Goal: Task Accomplishment & Management: Complete application form

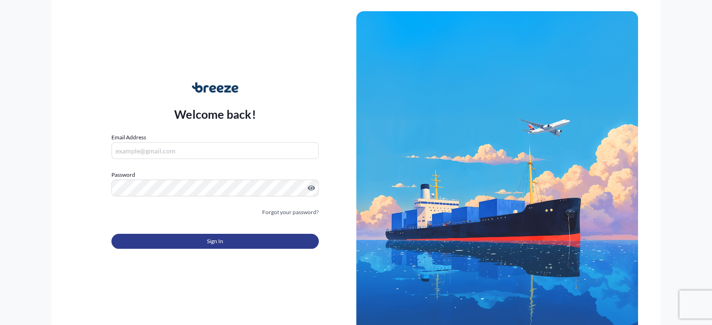
type input "[EMAIL_ADDRESS][DOMAIN_NAME]"
click at [215, 235] on button "Sign In" at bounding box center [214, 241] width 207 height 15
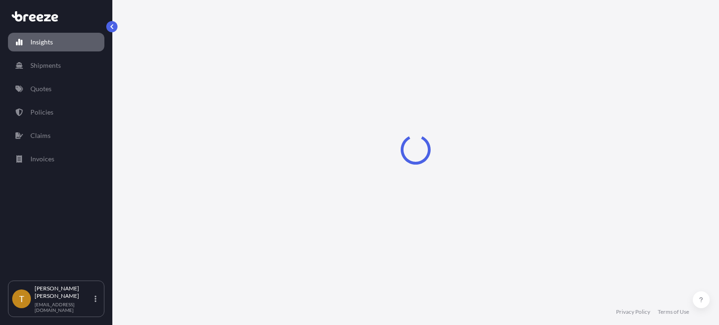
select select "2025"
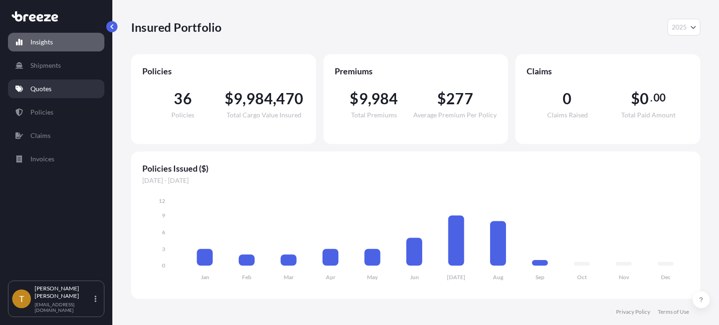
click at [39, 87] on p "Quotes" at bounding box center [40, 88] width 21 height 9
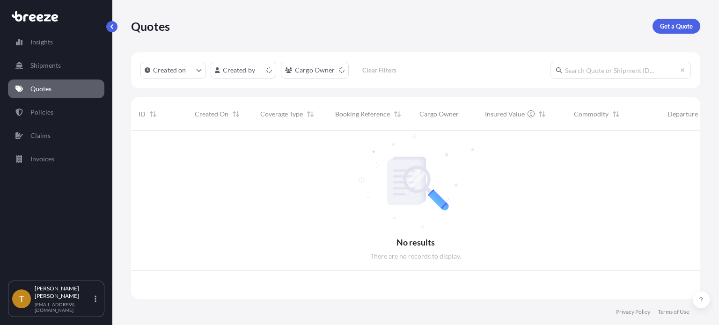
scroll to position [166, 561]
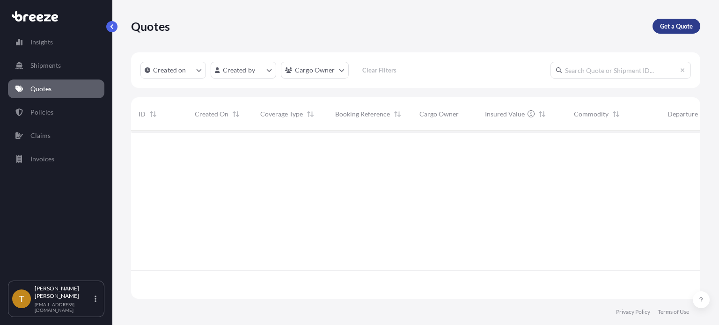
click at [682, 26] on p "Get a Quote" at bounding box center [676, 26] width 33 height 9
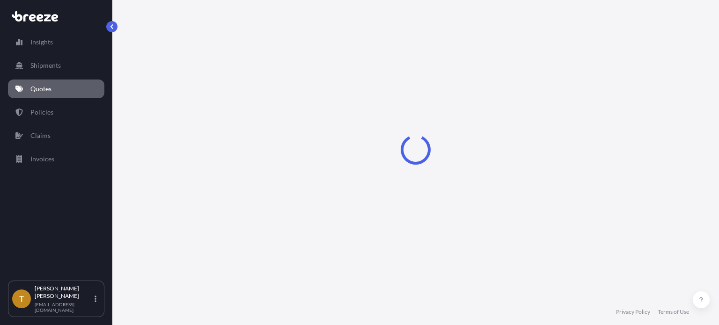
select select "Sea"
select select "1"
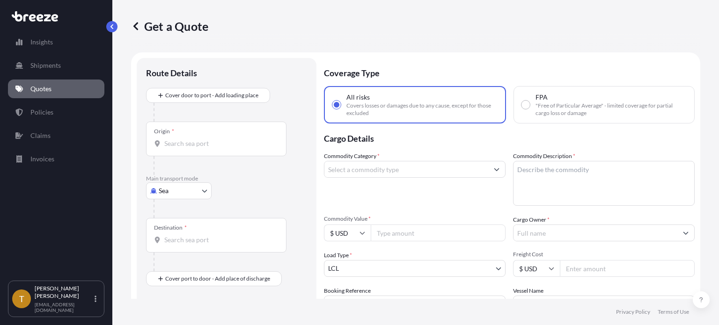
scroll to position [15, 0]
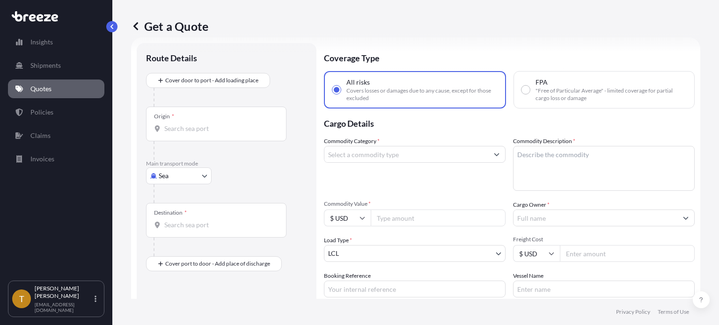
click at [203, 173] on body "Insights Shipments Quotes Policies Claims Invoices T [PERSON_NAME] [EMAIL_ADDRE…" at bounding box center [359, 197] width 719 height 395
click at [180, 233] on div "Road" at bounding box center [179, 233] width 58 height 17
select select "Road"
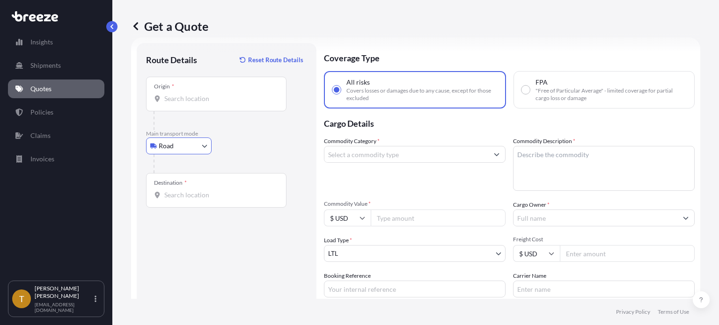
click at [219, 101] on input "Origin *" at bounding box center [219, 98] width 110 height 9
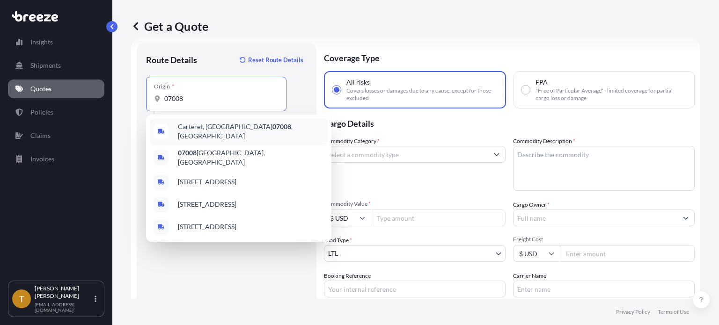
click at [191, 130] on span "Carteret, NJ 07008 , [GEOGRAPHIC_DATA]" at bounding box center [251, 131] width 146 height 19
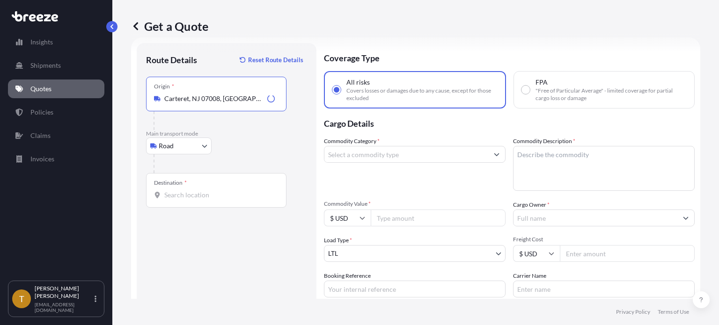
type input "Carteret, NJ 07008, [GEOGRAPHIC_DATA]"
click at [191, 198] on input "Destination *" at bounding box center [219, 194] width 110 height 9
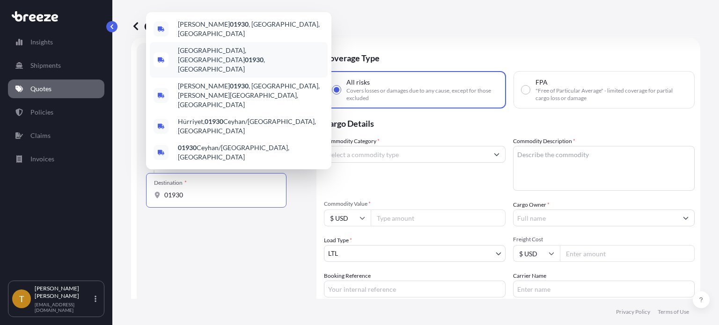
click at [189, 74] on span "[GEOGRAPHIC_DATA] , [GEOGRAPHIC_DATA]" at bounding box center [251, 60] width 146 height 28
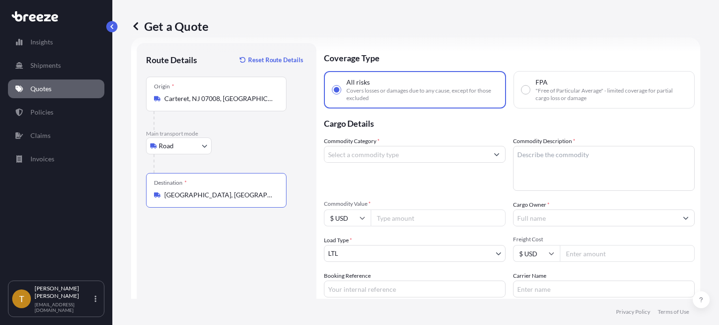
type input "[GEOGRAPHIC_DATA], [GEOGRAPHIC_DATA]"
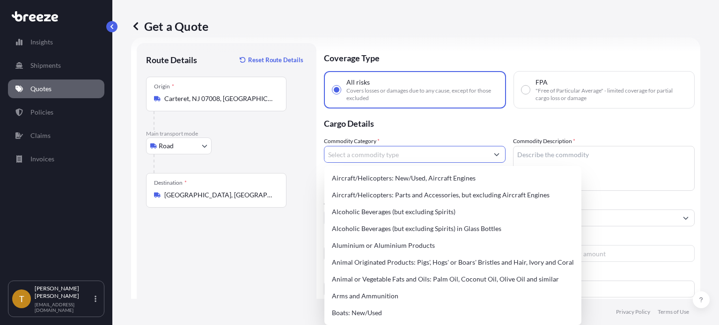
click at [415, 153] on input "Commodity Category *" at bounding box center [406, 154] width 164 height 17
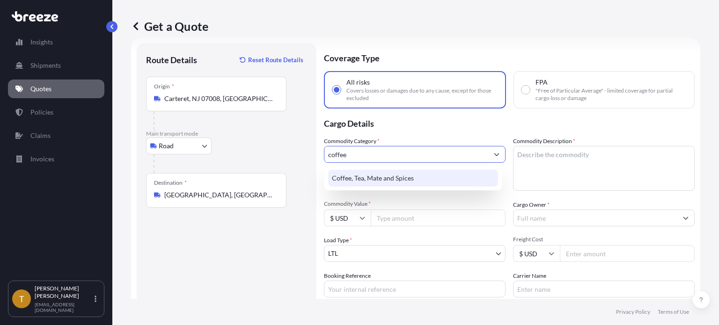
click at [371, 177] on div "Coffee, Tea, Mate and Spices" at bounding box center [413, 178] width 170 height 17
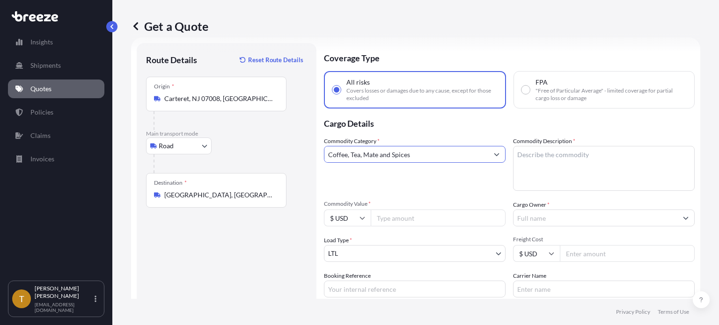
type input "Coffee, Tea, Mate and Spices"
click at [578, 155] on textarea "Commodity Description *" at bounding box center [604, 168] width 182 height 45
type textarea "green bean coffee"
type input "205000.00"
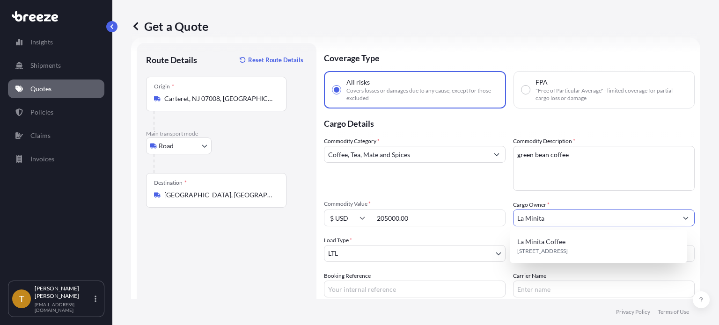
type input "La Minita"
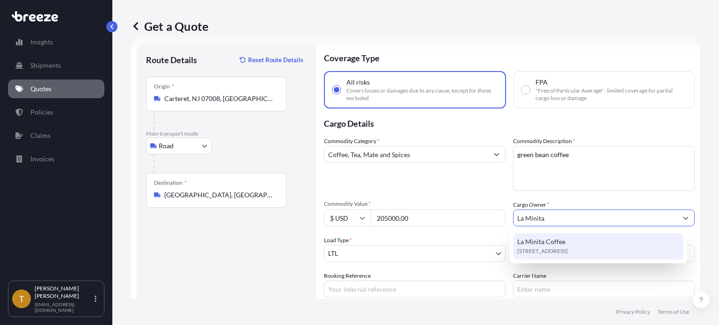
click at [553, 247] on span "[STREET_ADDRESS]" at bounding box center [542, 251] width 51 height 9
type input "La Minita Coffee"
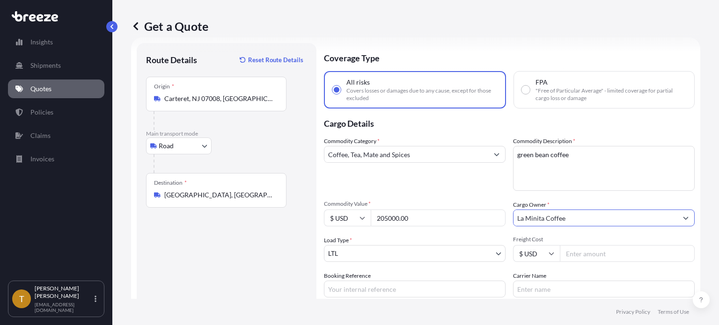
click at [421, 253] on body "9 options available. 0 options available. 1 option available. 1 option availabl…" at bounding box center [359, 197] width 719 height 395
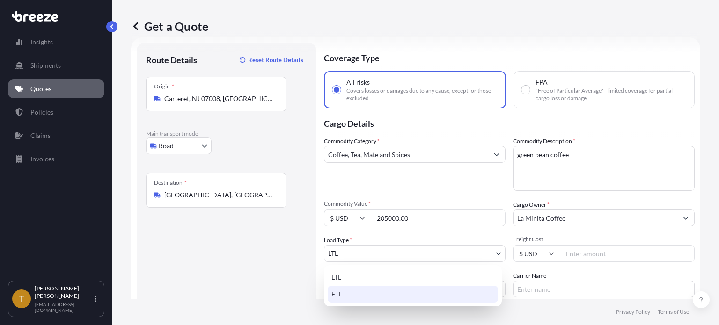
click at [386, 294] on div "FTL" at bounding box center [413, 294] width 170 height 17
select select "2"
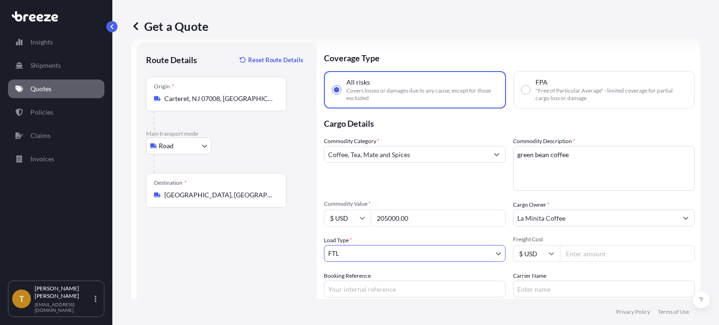
click at [602, 259] on input "Freight Cost" at bounding box center [627, 253] width 135 height 17
type input "1250"
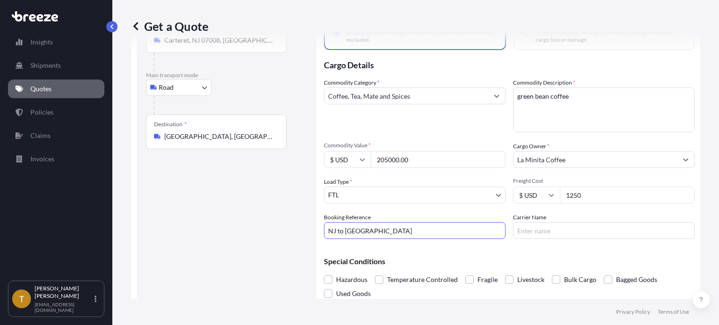
scroll to position [99, 0]
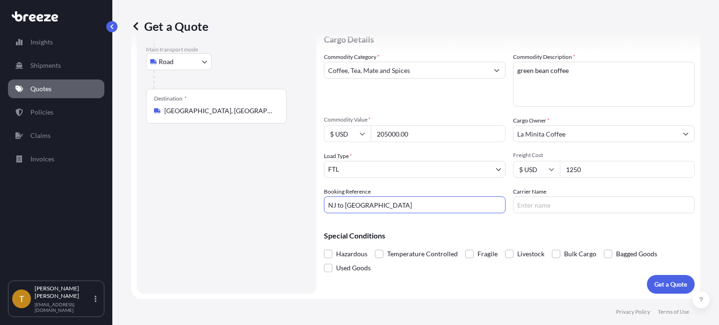
type input "NJ to [GEOGRAPHIC_DATA]"
click at [599, 252] on div "Hazardous Temperature Controlled Fragile Livestock Bulk Cargo Bagged Goods Used…" at bounding box center [509, 261] width 371 height 28
click at [604, 253] on span at bounding box center [608, 254] width 8 height 8
click at [604, 247] on input "Bagged Goods" at bounding box center [604, 247] width 0 height 0
click at [670, 283] on p "Get a Quote" at bounding box center [670, 284] width 33 height 9
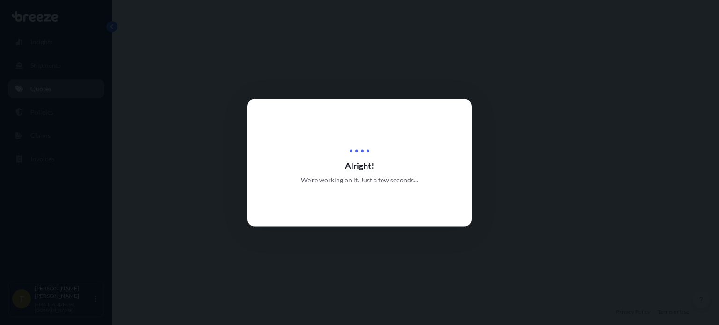
select select "Road"
select select "2"
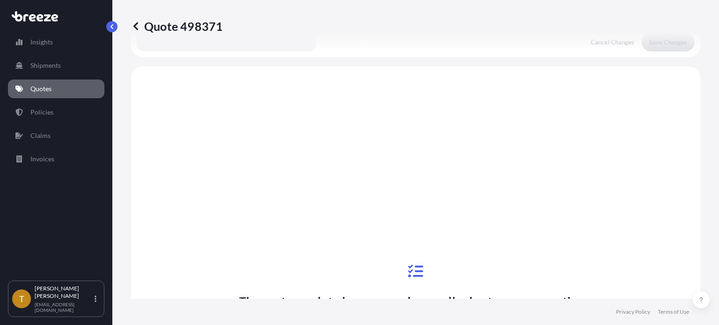
scroll to position [361, 0]
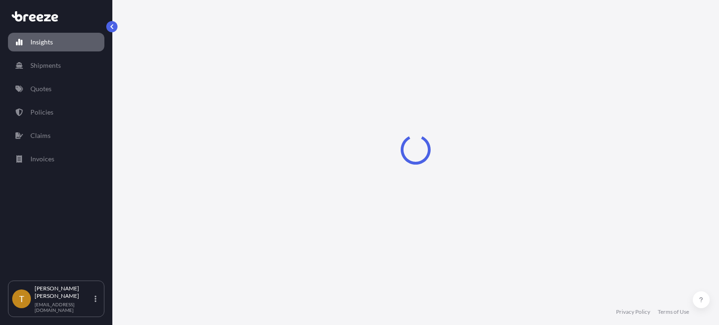
select select "2025"
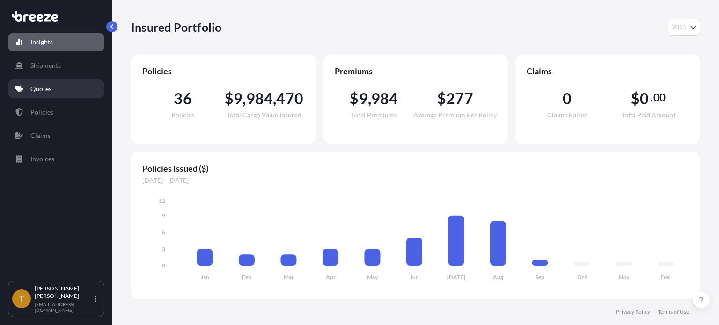
click at [62, 89] on link "Quotes" at bounding box center [56, 89] width 96 height 19
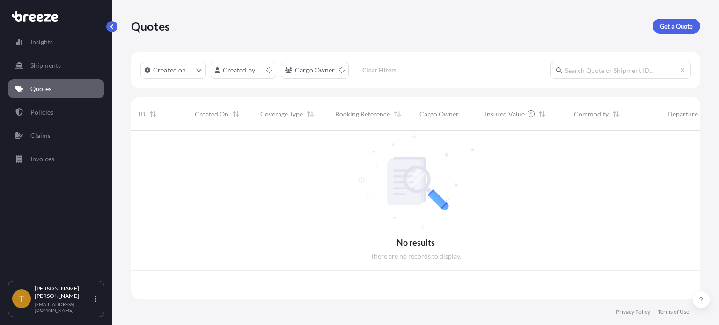
scroll to position [166, 561]
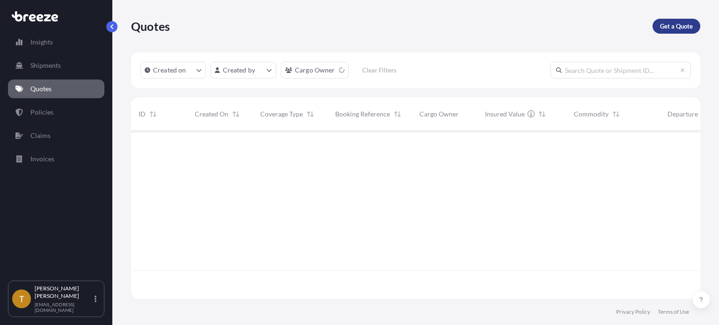
click at [679, 24] on p "Get a Quote" at bounding box center [676, 26] width 33 height 9
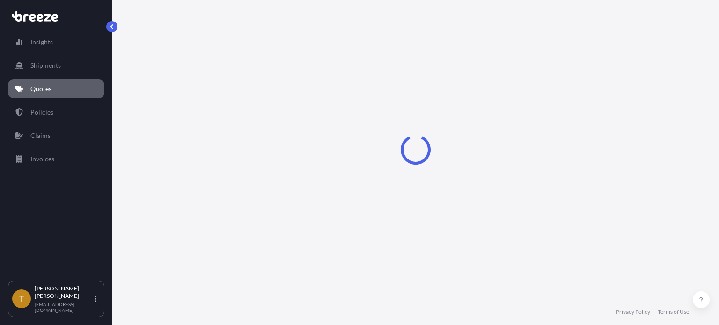
select select "Sea"
select select "1"
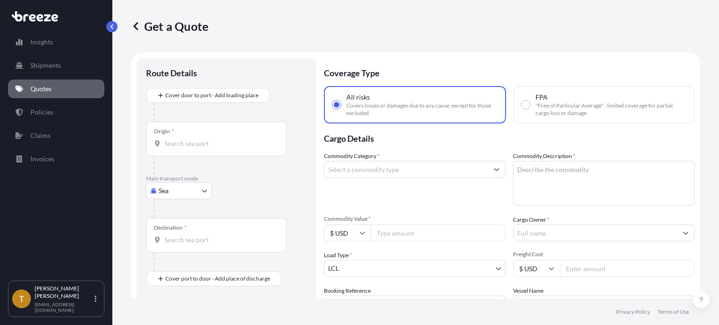
scroll to position [15, 0]
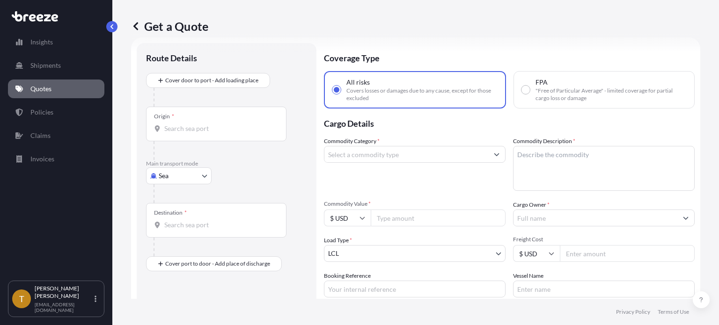
click at [52, 94] on link "Quotes" at bounding box center [56, 89] width 96 height 19
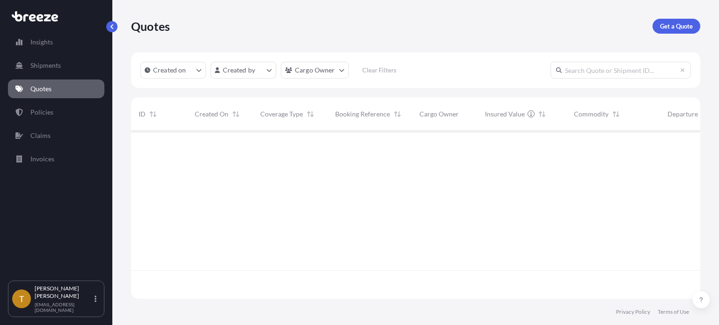
scroll to position [166, 561]
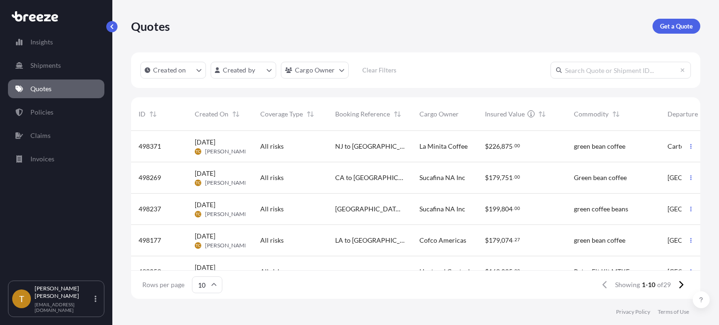
click at [323, 174] on div "All risks" at bounding box center [290, 177] width 75 height 31
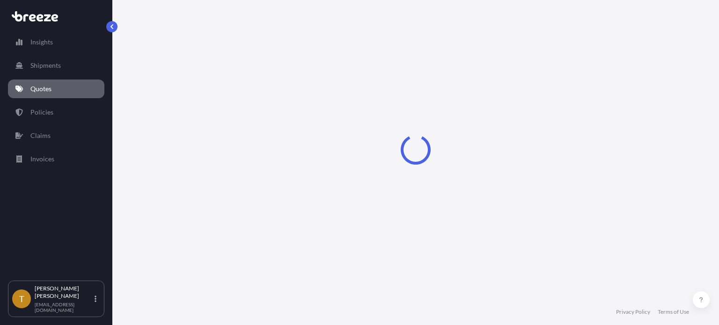
select select "Rail"
select select "2"
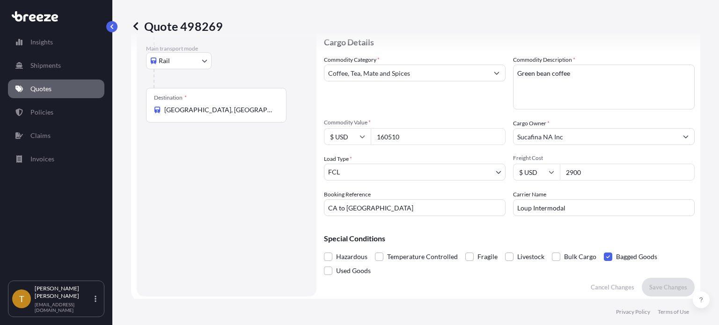
scroll to position [140, 0]
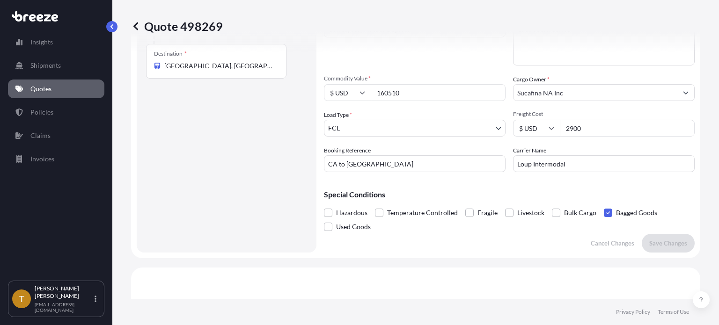
click at [373, 163] on input "CA to TX" at bounding box center [415, 163] width 182 height 17
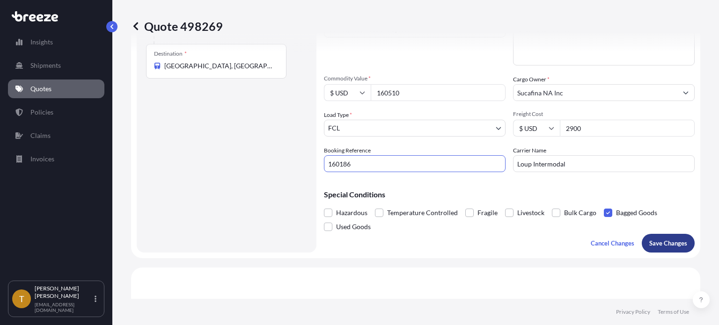
type input "160186"
click at [660, 241] on p "Save Changes" at bounding box center [668, 243] width 38 height 9
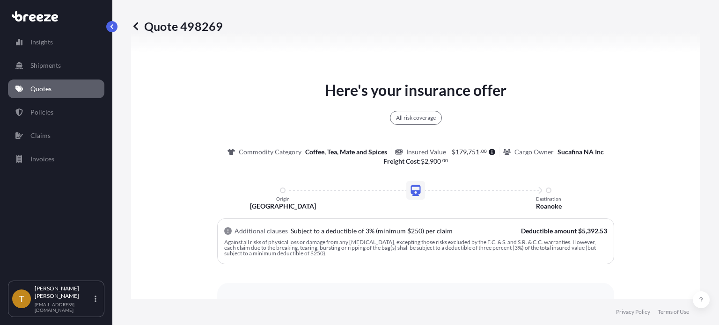
select select "Rail"
select select "2"
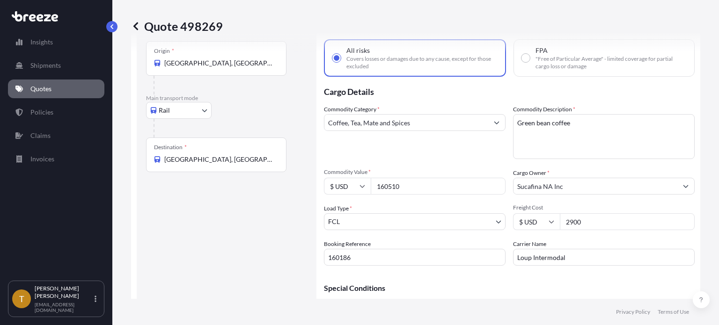
scroll to position [0, 0]
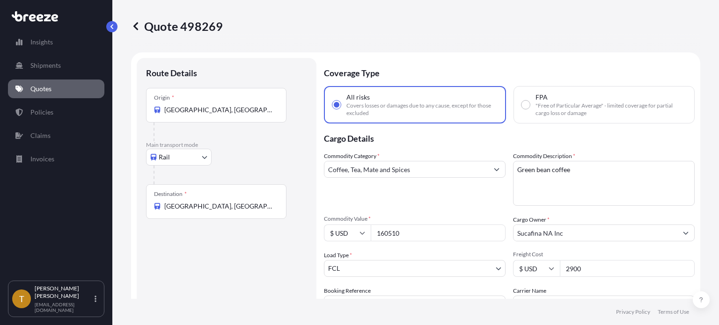
click at [35, 91] on p "Quotes" at bounding box center [40, 88] width 21 height 9
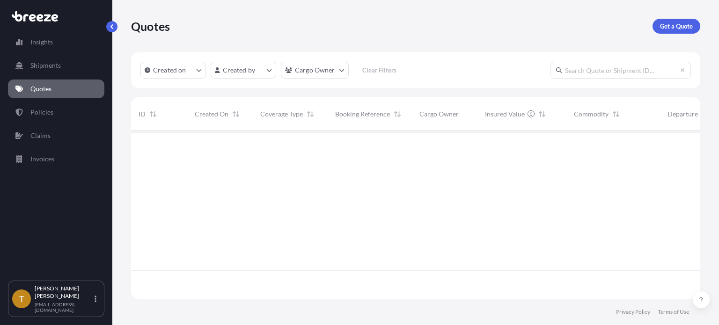
scroll to position [166, 561]
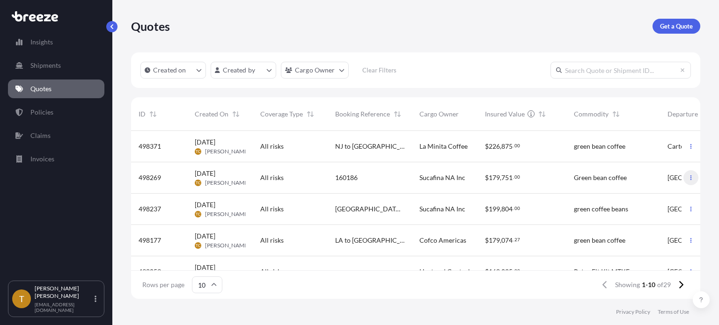
click at [690, 176] on icon "button" at bounding box center [690, 177] width 1 height 5
click at [659, 196] on p "Duplicate quote" at bounding box center [646, 196] width 47 height 9
select select "Rail"
select select "2"
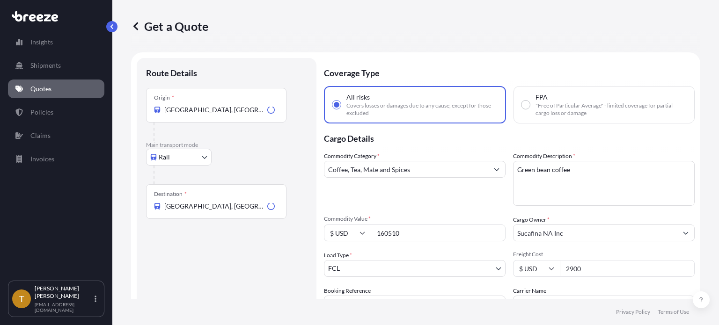
scroll to position [15, 0]
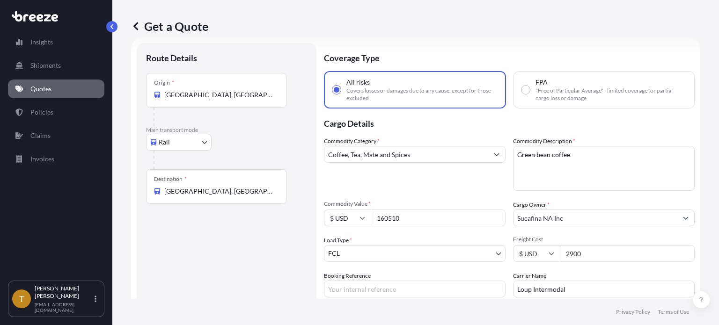
click at [258, 95] on input "CRYSTAL CITY, CA 90220, USA" at bounding box center [219, 94] width 110 height 9
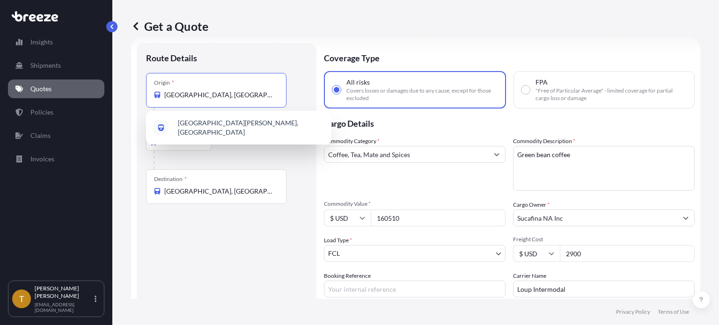
click at [258, 95] on input "CRYSTAL CITY, CA 90220, USA" at bounding box center [219, 94] width 110 height 9
click at [250, 127] on span "Rancho Dominguez, CA 90220, USA" at bounding box center [251, 127] width 146 height 19
type input "Rancho Dominguez, CA 90220, USA"
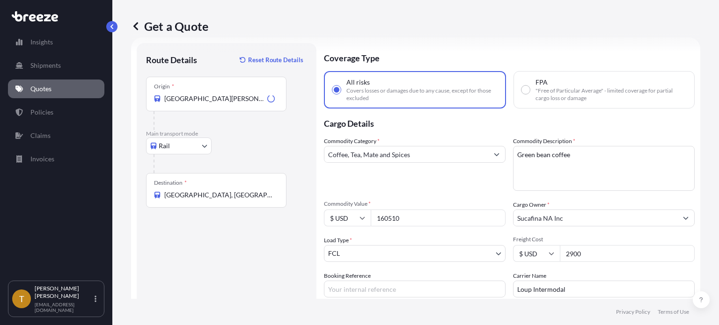
click at [239, 207] on div "Destination * Roanoke, TX 76262, USA" at bounding box center [216, 190] width 140 height 35
click at [239, 200] on input "Roanoke, TX 76262, USA" at bounding box center [219, 194] width 110 height 9
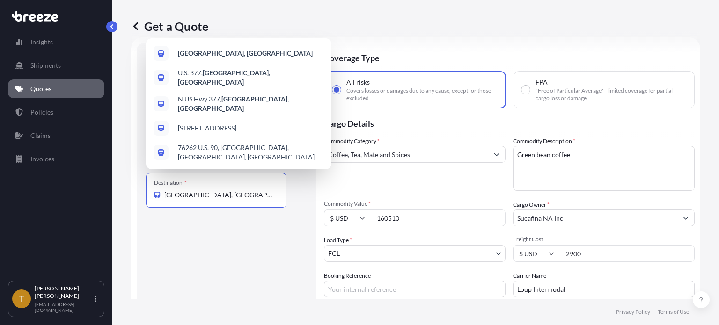
click at [247, 196] on input "Roanoke, TX 76262, USA" at bounding box center [219, 194] width 110 height 9
click at [246, 195] on input "Roanoke, TX 76262, USA" at bounding box center [219, 194] width 110 height 9
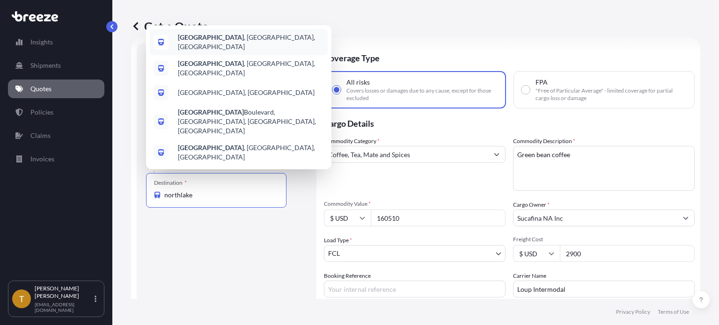
click at [203, 41] on b "Northlake" at bounding box center [211, 37] width 66 height 8
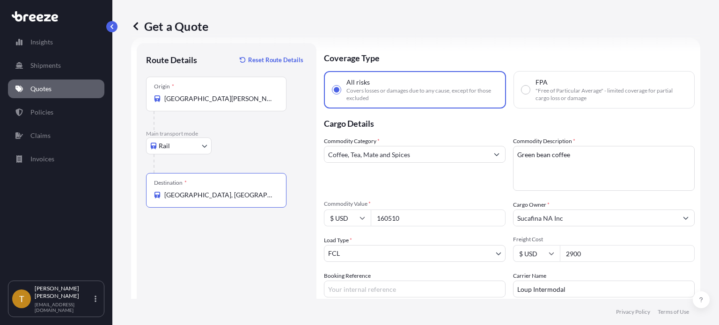
click at [205, 197] on input "Northlake, TX, USA" at bounding box center [219, 194] width 110 height 9
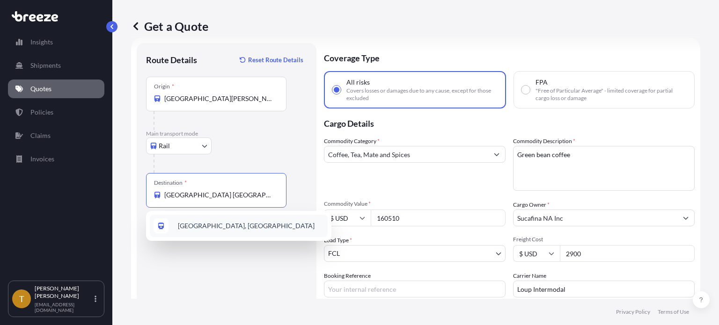
click at [216, 228] on span "Northlake, TX 76262, USA" at bounding box center [246, 225] width 137 height 9
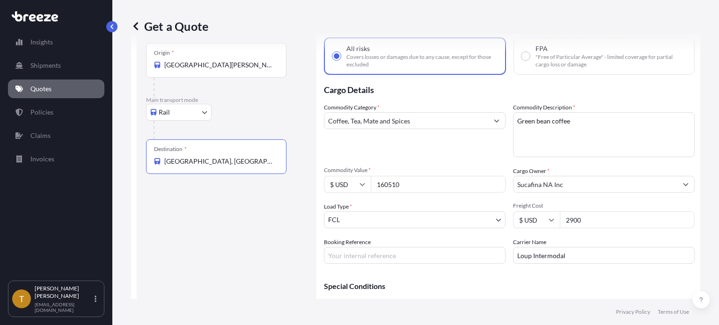
scroll to position [99, 0]
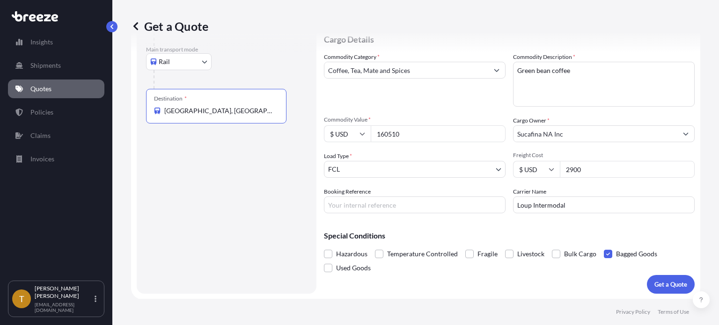
type input "Northlake, TX 76262, USA"
click at [384, 173] on body "1 option available. Insights Shipments Quotes Policies Claims Invoices T Todd C…" at bounding box center [359, 197] width 719 height 395
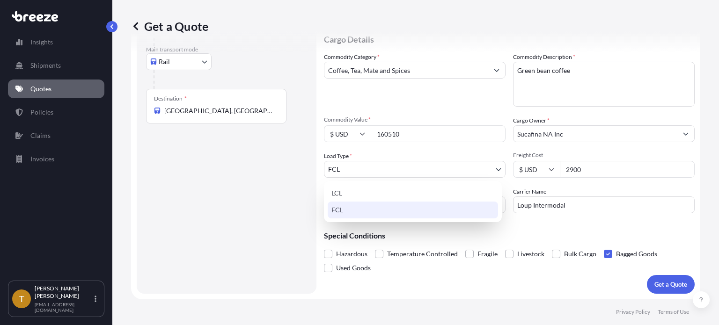
click at [362, 212] on div "FCL" at bounding box center [413, 210] width 170 height 17
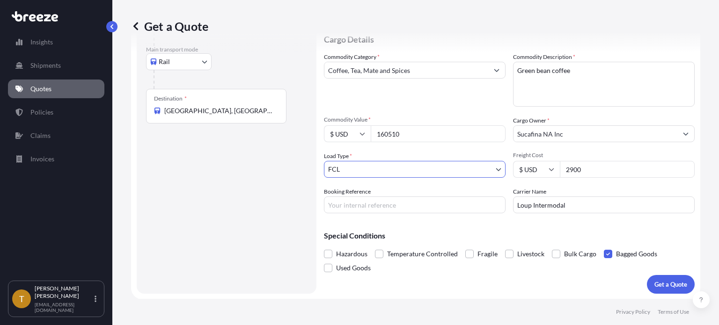
click at [364, 207] on input "Booking Reference" at bounding box center [415, 205] width 182 height 17
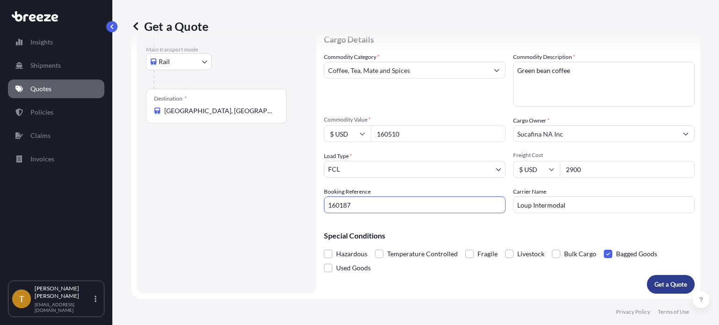
type input "160187"
click at [663, 287] on p "Get a Quote" at bounding box center [670, 284] width 33 height 9
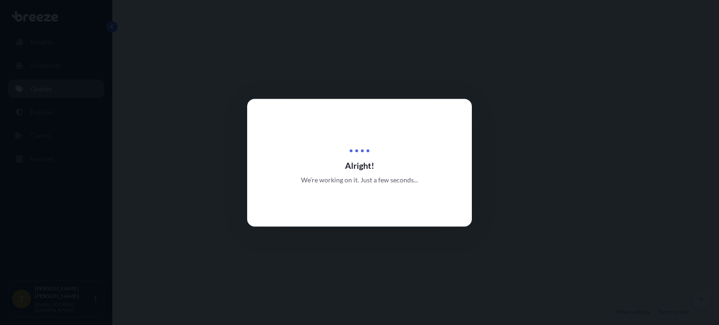
select select "Rail"
select select "2"
